Goal: Task Accomplishment & Management: Use online tool/utility

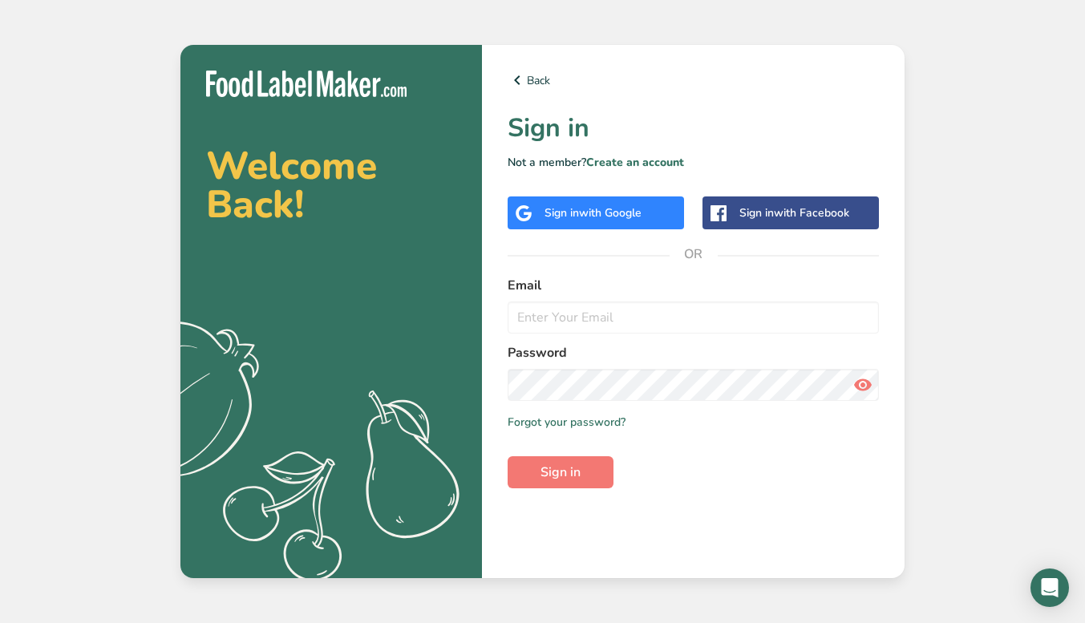
click at [591, 202] on div "Sign in with Google" at bounding box center [596, 213] width 177 height 33
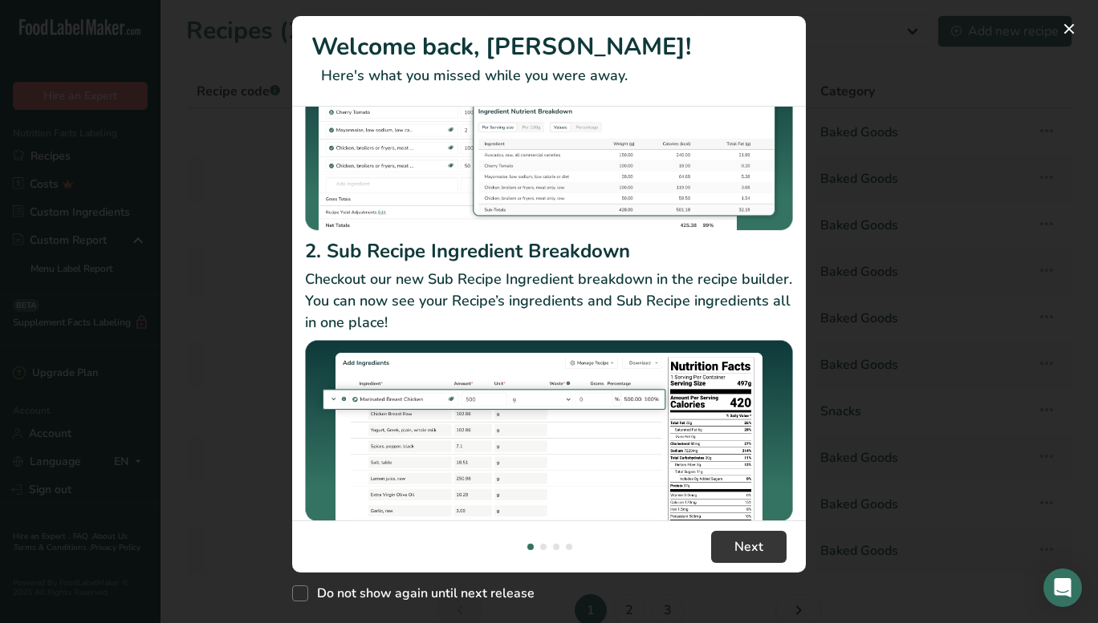
scroll to position [206, 0]
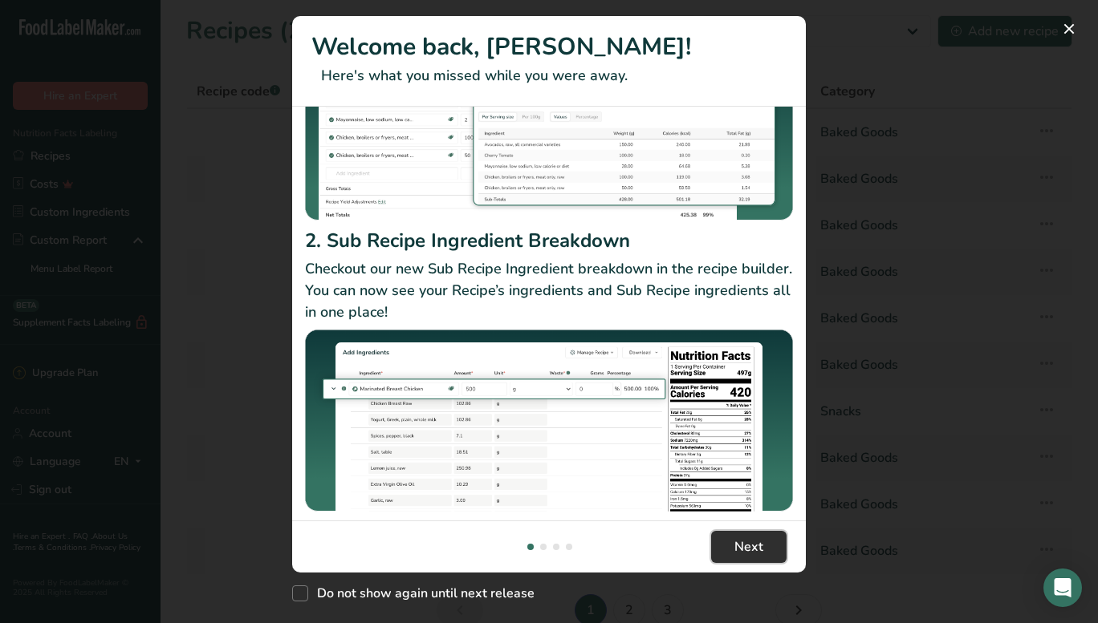
click at [738, 538] on span "Next" at bounding box center [748, 547] width 29 height 19
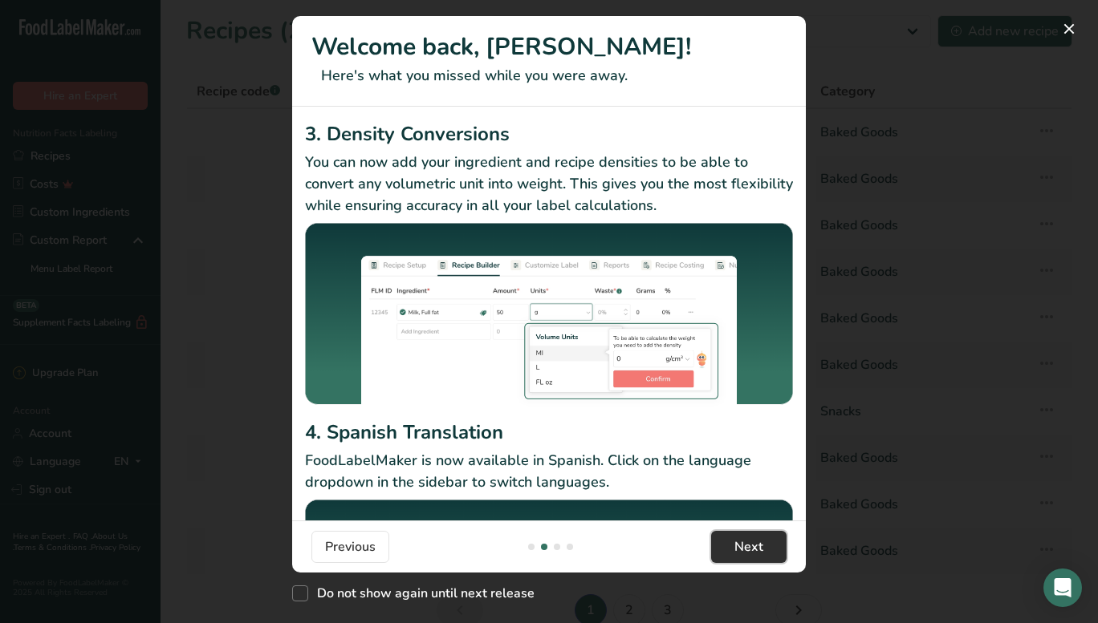
click at [738, 538] on span "Next" at bounding box center [748, 547] width 29 height 19
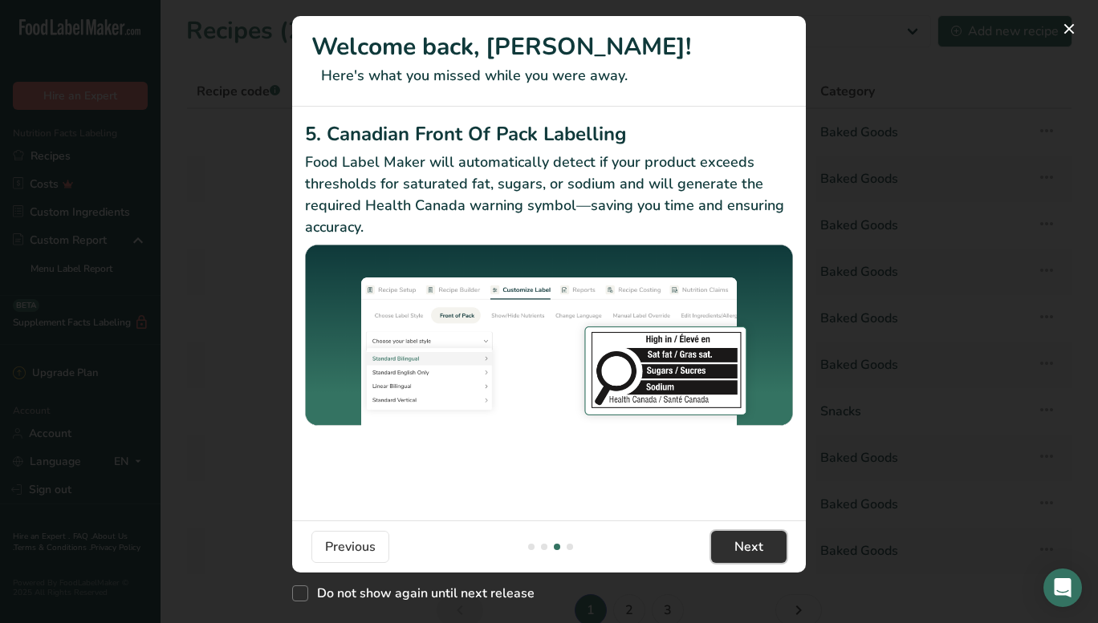
click at [738, 538] on span "Next" at bounding box center [748, 547] width 29 height 19
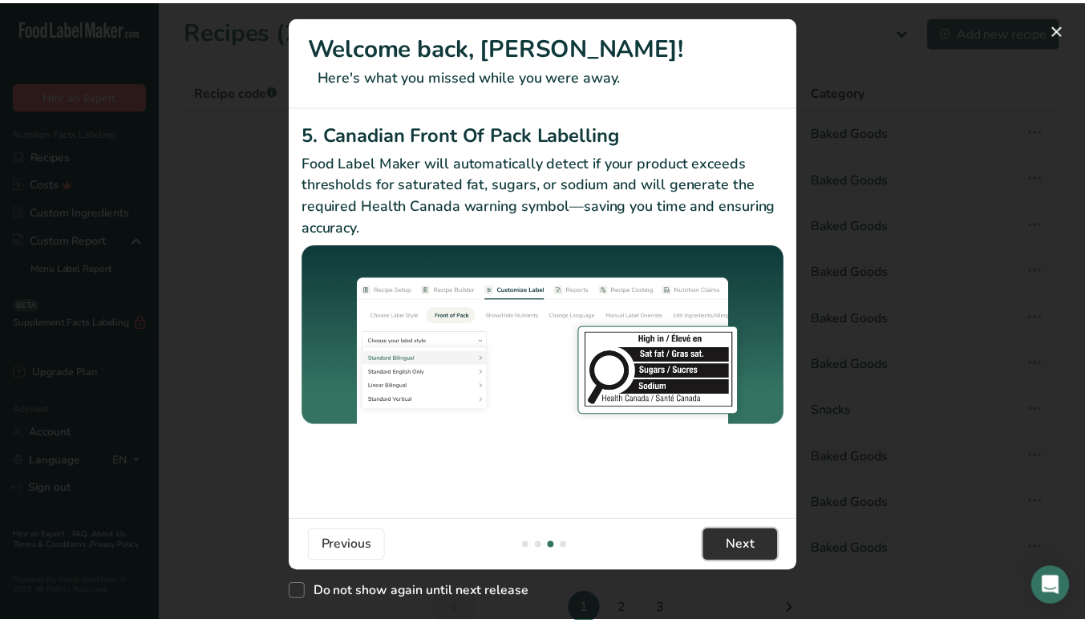
scroll to position [0, 1540]
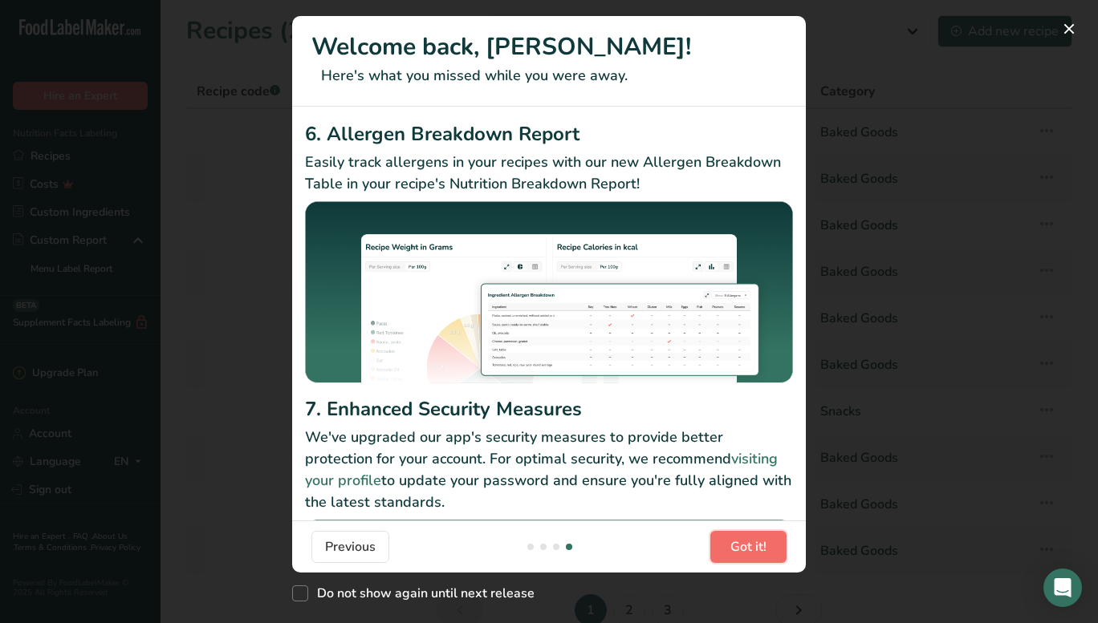
click at [738, 538] on span "Got it!" at bounding box center [748, 547] width 36 height 19
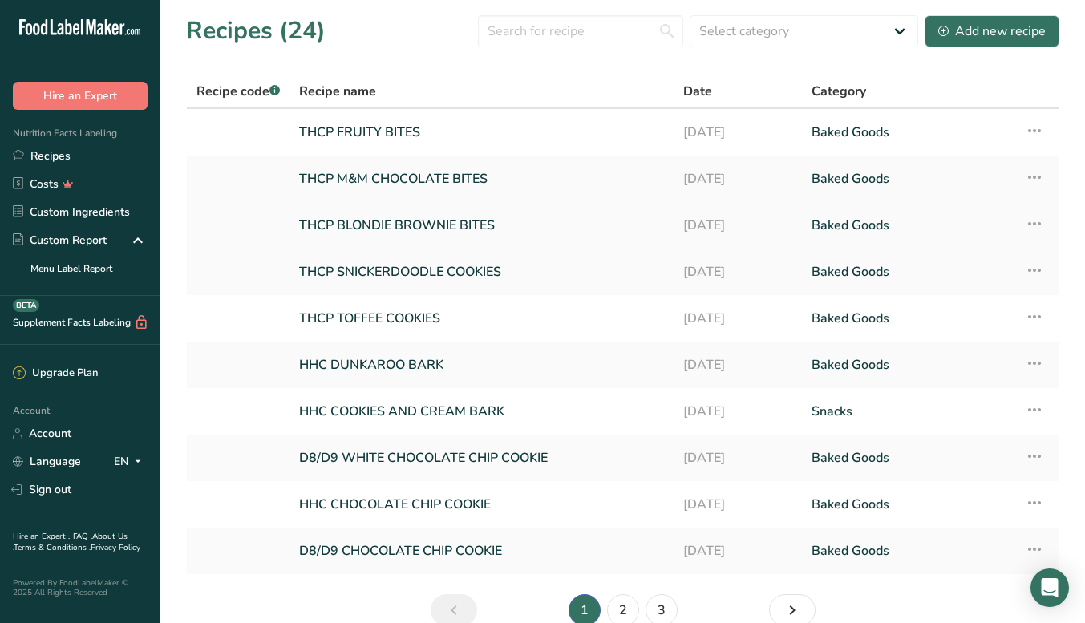
click at [463, 219] on link "THCP BLONDIE BROWNIE BITES" at bounding box center [481, 226] width 365 height 34
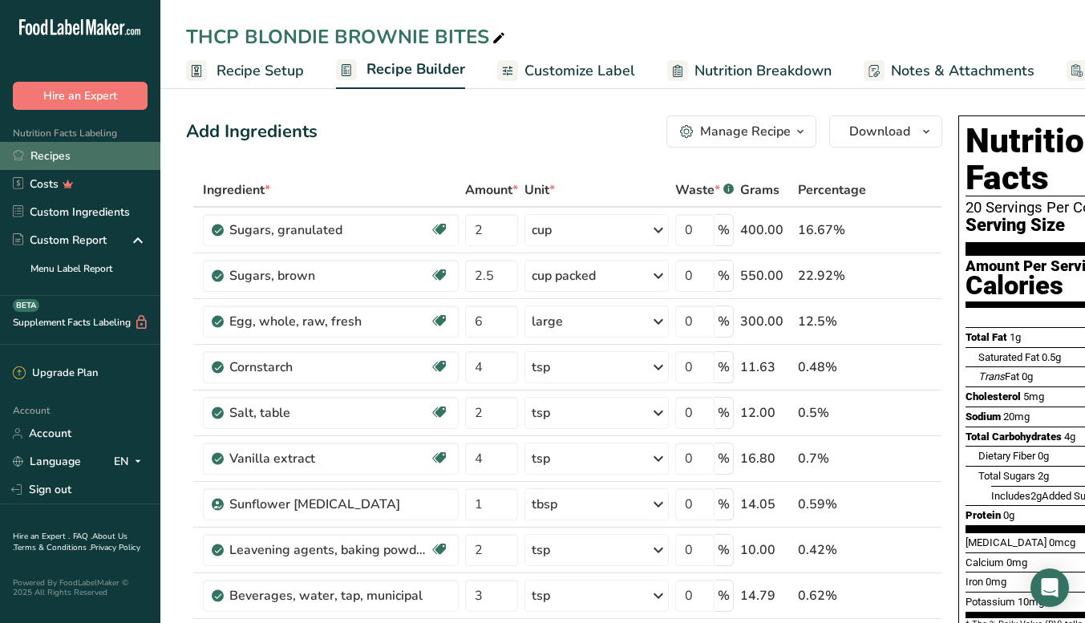
click at [63, 159] on link "Recipes" at bounding box center [80, 156] width 160 height 28
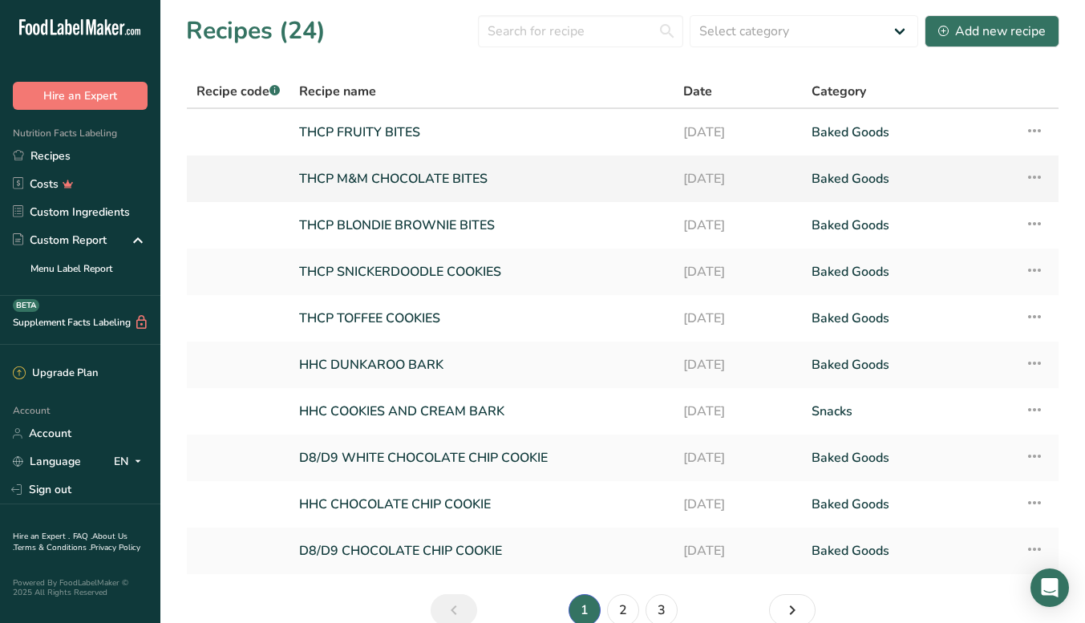
click at [1037, 178] on icon at bounding box center [1034, 177] width 19 height 29
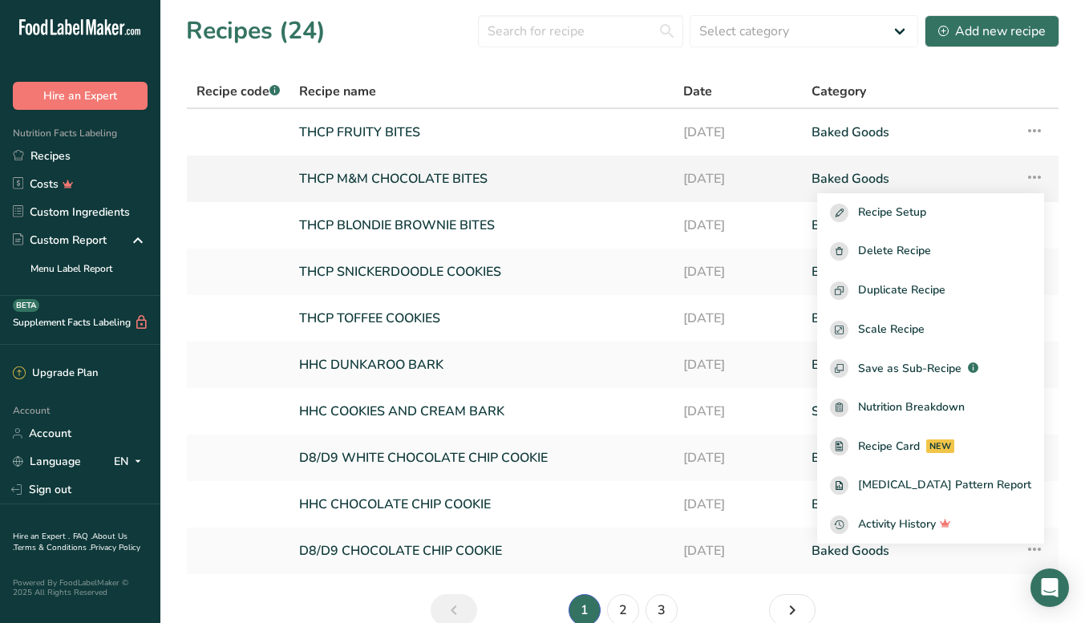
click at [471, 180] on link "THCP M&M CHOCOLATE BITES" at bounding box center [481, 179] width 365 height 34
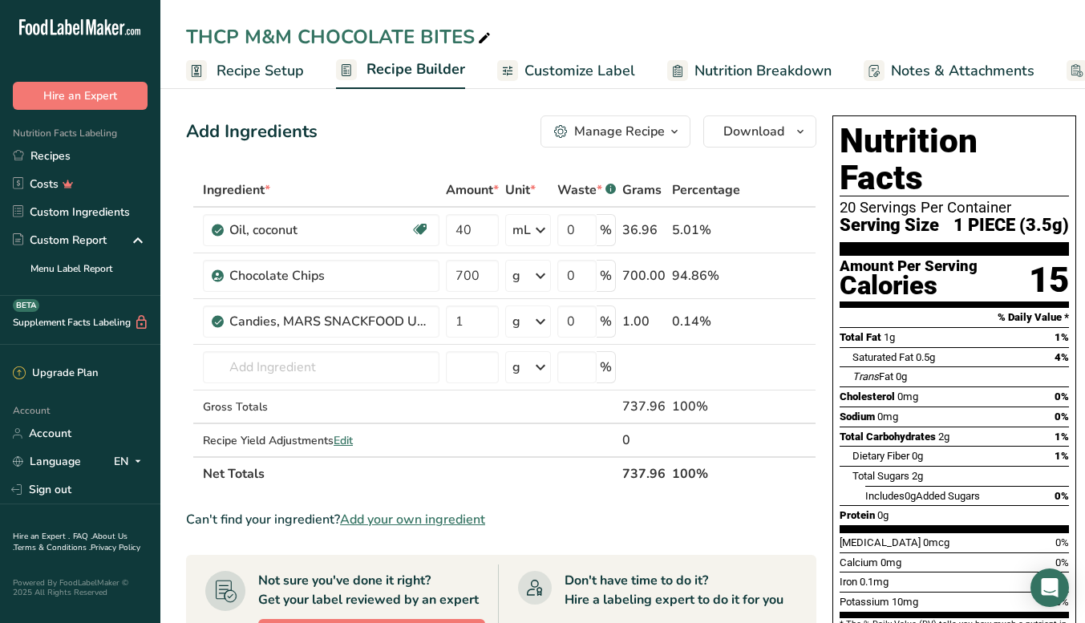
click at [486, 43] on icon at bounding box center [484, 38] width 14 height 22
drag, startPoint x: 479, startPoint y: 38, endPoint x: 241, endPoint y: 35, distance: 237.5
click at [241, 35] on input "THCP M&M CHOCOLATE BITES" at bounding box center [623, 36] width 874 height 29
type input "THCP CANDIED CHOCOLATE BITES"
